Goal: Task Accomplishment & Management: Use online tool/utility

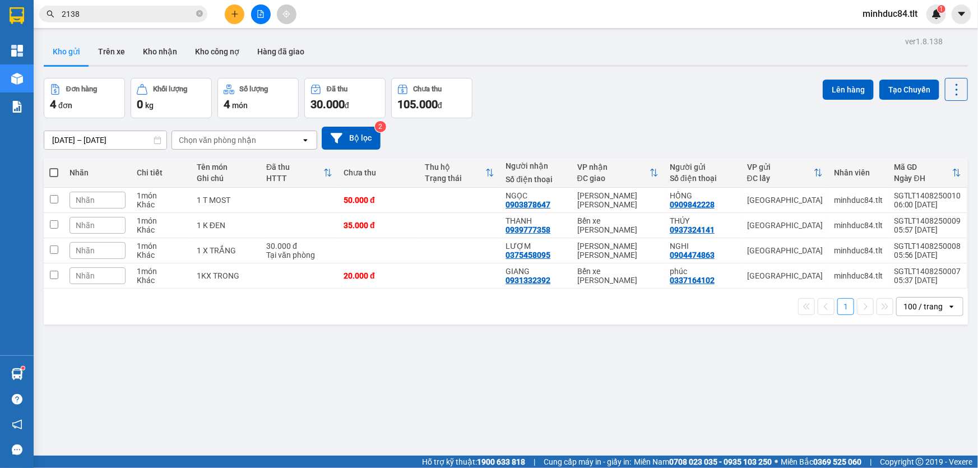
click at [254, 18] on button at bounding box center [261, 14] width 20 height 20
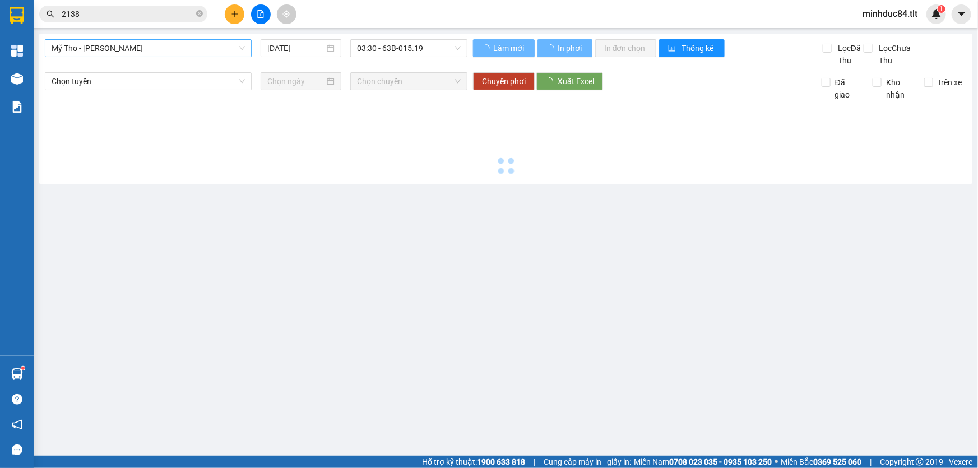
click at [235, 54] on span "Mỹ Tho - [PERSON_NAME]" at bounding box center [148, 48] width 193 height 17
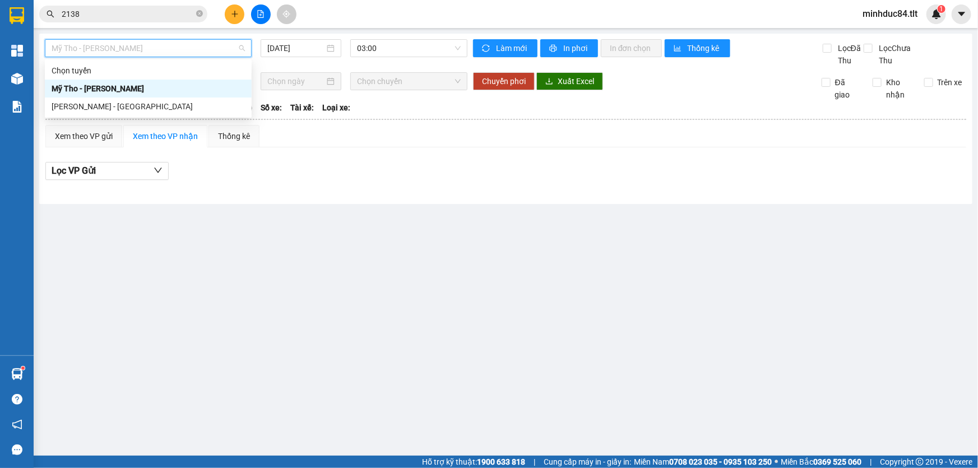
click at [176, 96] on div "Mỹ Tho - [PERSON_NAME]" at bounding box center [148, 89] width 207 height 18
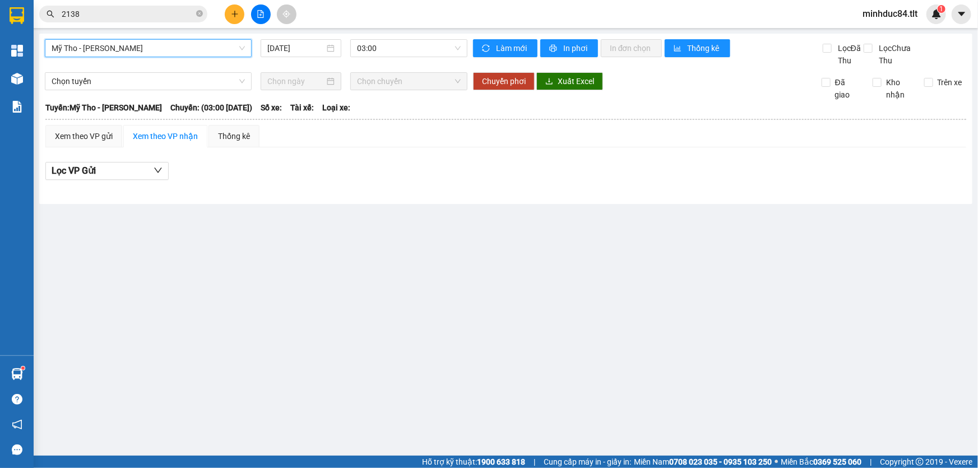
click at [207, 40] on span "Mỹ Tho - [PERSON_NAME]" at bounding box center [148, 48] width 193 height 17
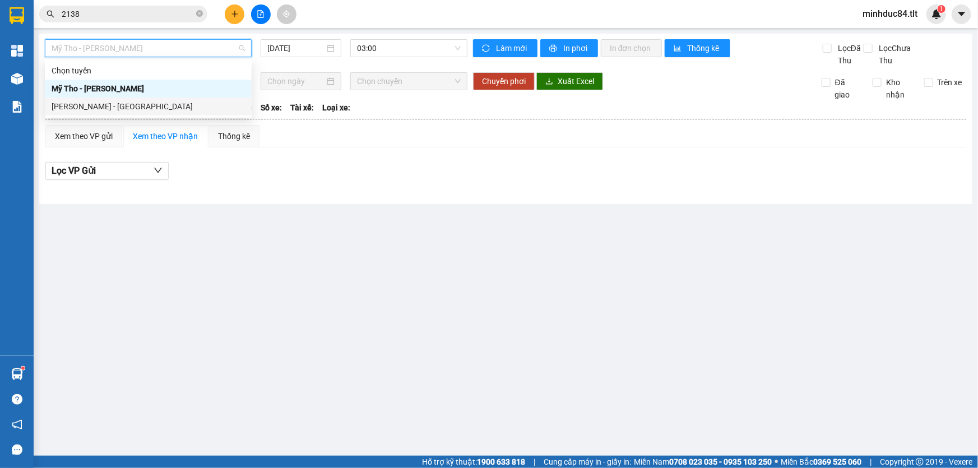
click at [170, 107] on div "[PERSON_NAME] - [GEOGRAPHIC_DATA]" at bounding box center [148, 106] width 193 height 12
type input "[DATE]"
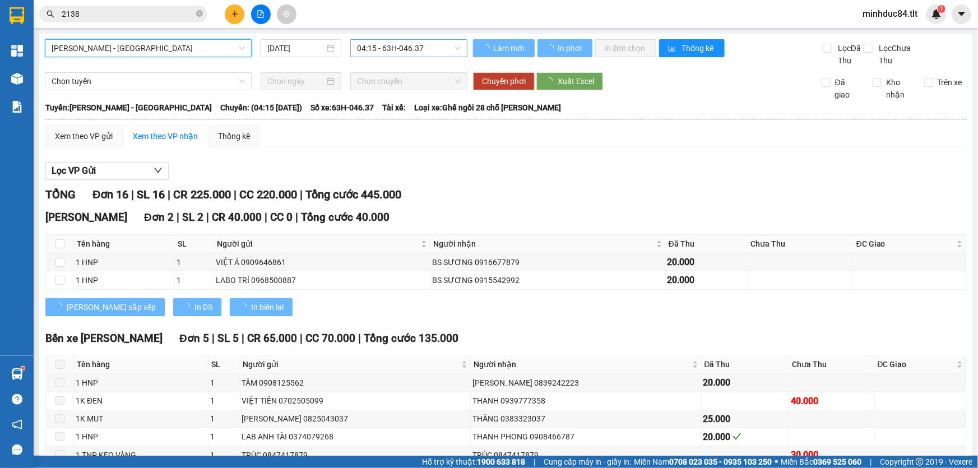
click at [388, 48] on span "04:15 - 63H-046.37" at bounding box center [409, 48] width 104 height 17
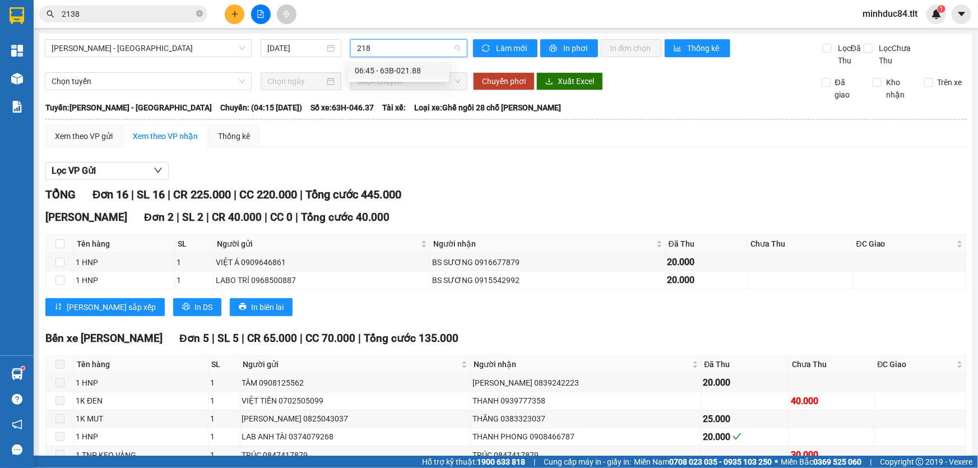
type input "2188"
click at [410, 66] on div "06:45 - 63B-021.88" at bounding box center [398, 70] width 87 height 12
